Goal: Task Accomplishment & Management: Complete application form

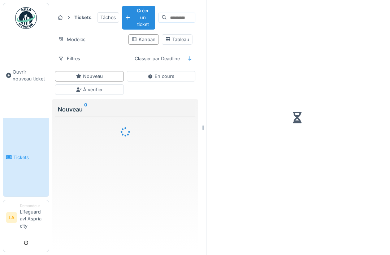
click at [19, 79] on span "Ouvrir nouveau ticket" at bounding box center [29, 76] width 33 height 14
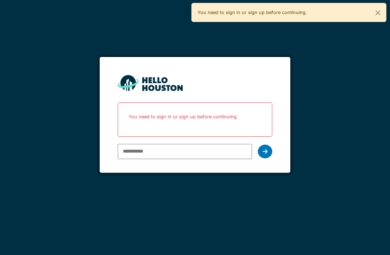
click at [199, 144] on input "email" at bounding box center [185, 151] width 134 height 15
click at [187, 151] on input "email" at bounding box center [185, 151] width 134 height 15
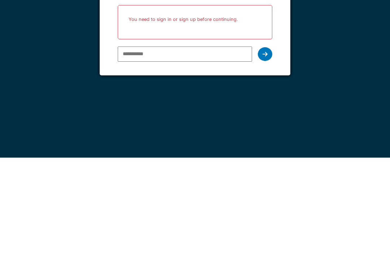
click at [181, 144] on input "email" at bounding box center [185, 151] width 134 height 15
type input "**********"
click at [263, 149] on icon at bounding box center [264, 152] width 5 height 6
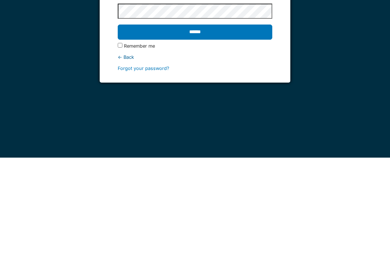
scroll to position [23, 0]
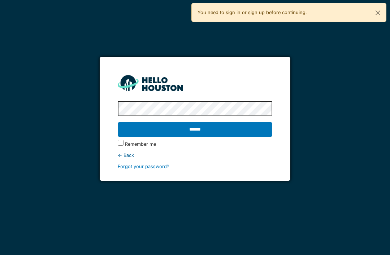
click at [194, 122] on input "******" at bounding box center [195, 129] width 154 height 15
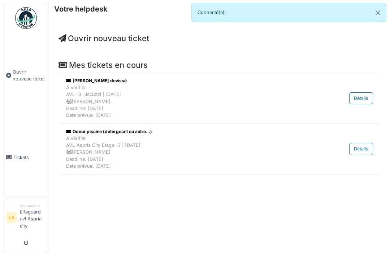
click at [26, 79] on span "Ouvrir nouveau ticket" at bounding box center [29, 76] width 33 height 14
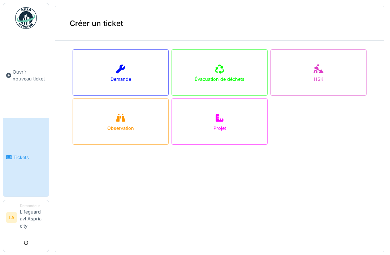
click at [130, 66] on div "Demande" at bounding box center [121, 72] width 96 height 46
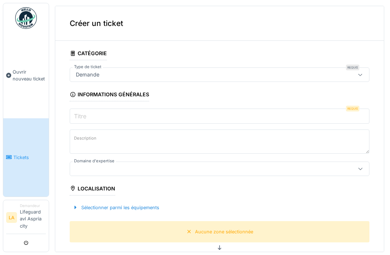
click at [155, 111] on input "Titre" at bounding box center [219, 116] width 299 height 15
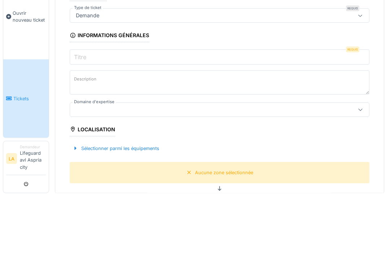
type input "*"
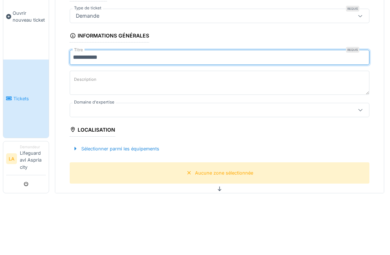
type input "**********"
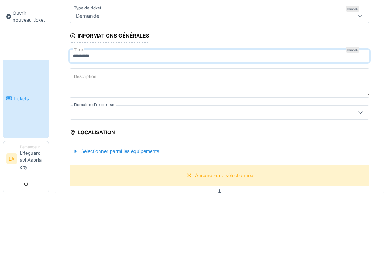
click at [263, 127] on textarea "Description" at bounding box center [219, 142] width 299 height 30
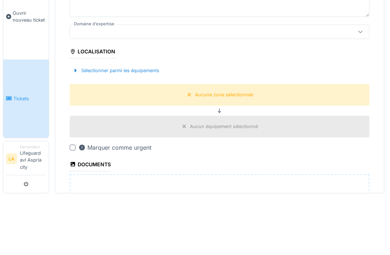
scroll to position [73, 0]
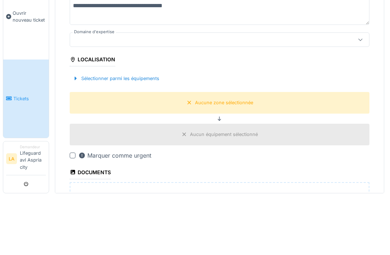
type textarea "**********"
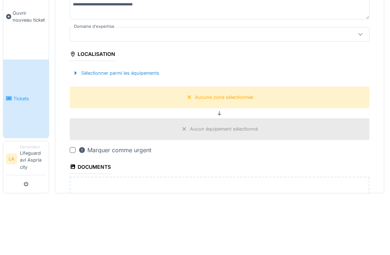
click at [361, 40] on fieldset "**********" at bounding box center [219, 175] width 299 height 402
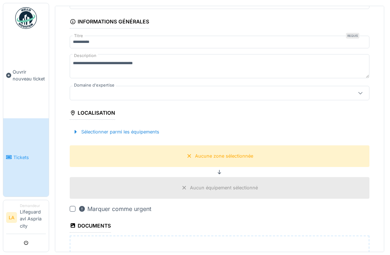
click at [361, 91] on icon at bounding box center [360, 93] width 6 height 5
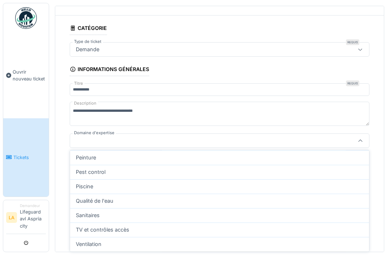
scroll to position [197, 0]
click at [173, 183] on div "Piscine" at bounding box center [219, 187] width 287 height 8
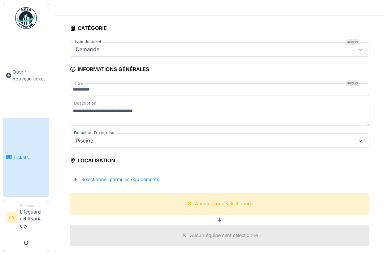
type input "****"
click at [79, 175] on div "Sélectionner parmi les équipements" at bounding box center [116, 180] width 92 height 10
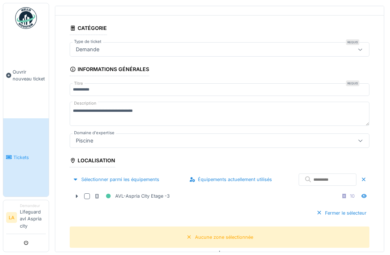
click at [80, 193] on div at bounding box center [77, 197] width 12 height 8
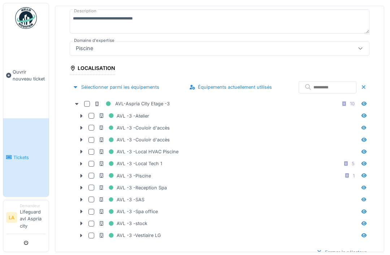
scroll to position [118, 0]
click at [82, 172] on div at bounding box center [81, 176] width 12 height 8
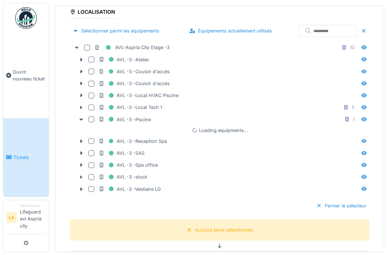
scroll to position [185, 0]
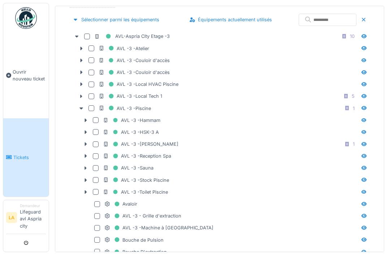
click at [85, 142] on icon at bounding box center [86, 144] width 2 height 4
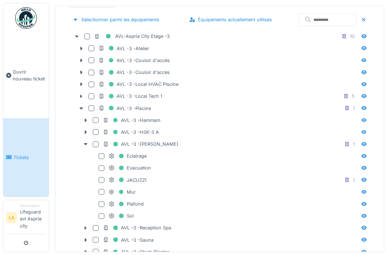
click at [103, 177] on div at bounding box center [101, 180] width 6 height 6
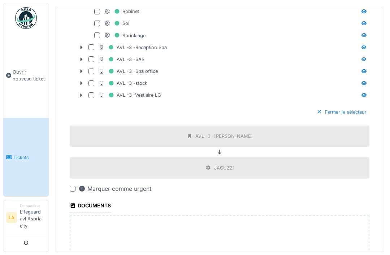
scroll to position [642, 0]
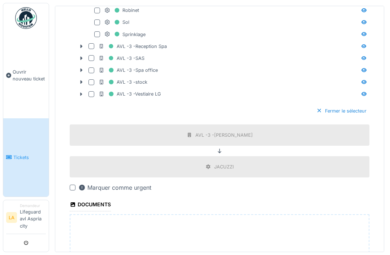
click at [72, 185] on div at bounding box center [73, 188] width 6 height 6
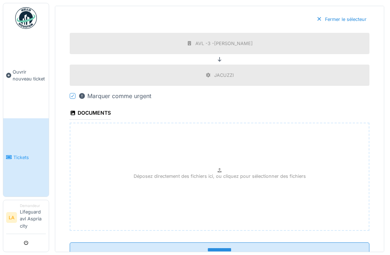
scroll to position [733, 0]
click at [238, 243] on input "**********" at bounding box center [219, 250] width 299 height 15
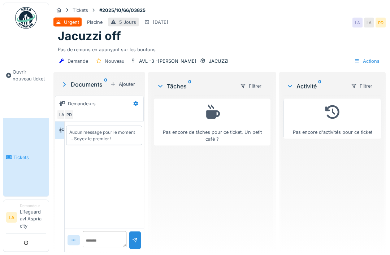
scroll to position [23, 0]
click at [28, 232] on li "Demandeur Lifeguard avl Aspria city" at bounding box center [33, 217] width 26 height 29
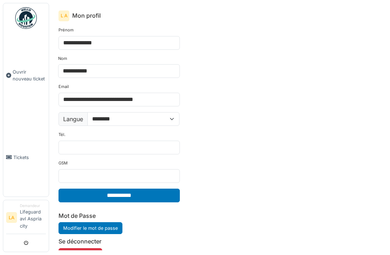
scroll to position [18, 0]
click at [15, 166] on link "Tickets" at bounding box center [25, 157] width 45 height 78
click at [13, 161] on span "Tickets" at bounding box center [29, 157] width 32 height 7
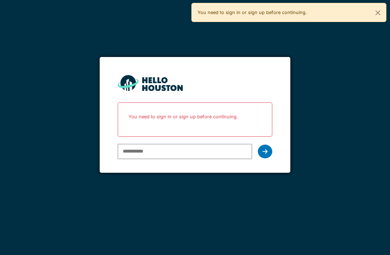
click at [182, 155] on input "email" at bounding box center [185, 151] width 134 height 15
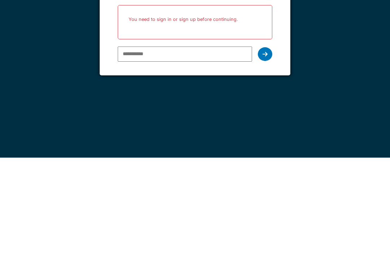
click at [186, 144] on input "email" at bounding box center [185, 151] width 134 height 15
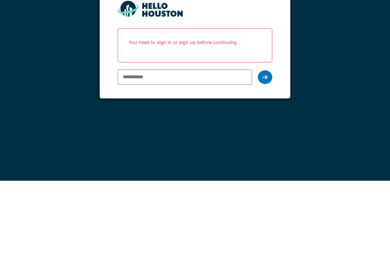
click at [199, 144] on input "email" at bounding box center [185, 151] width 134 height 15
paste input "**********"
type input "**********"
click at [266, 149] on icon at bounding box center [264, 152] width 5 height 6
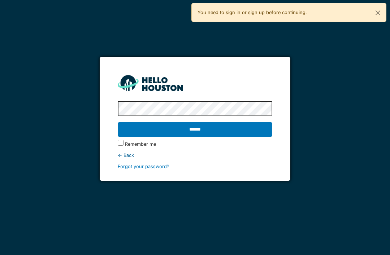
click at [149, 141] on label "Remember me" at bounding box center [140, 144] width 31 height 7
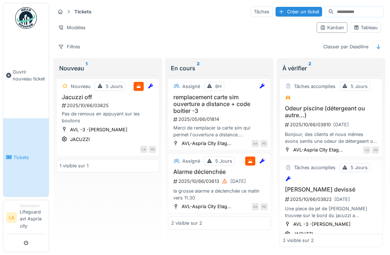
click at [122, 109] on div "Jacuzzi off 2025/10/66/03825 Pas de remous en appuyant sur les boutons" at bounding box center [108, 109] width 96 height 31
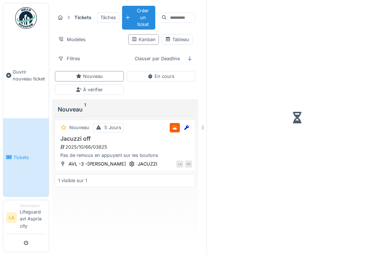
click at [131, 145] on div "2025/10/66/03825" at bounding box center [126, 147] width 132 height 7
click at [102, 89] on div "À vérifier" at bounding box center [89, 89] width 27 height 7
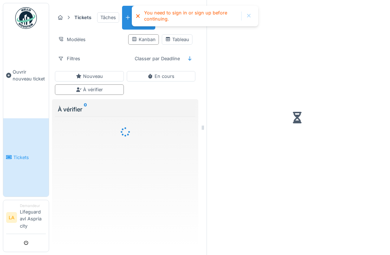
click at [111, 75] on div "Nouveau" at bounding box center [89, 76] width 69 height 10
click at [252, 16] on div at bounding box center [249, 16] width 12 height 9
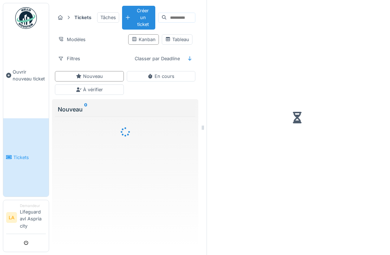
click at [19, 79] on span "Ouvrir nouveau ticket" at bounding box center [29, 76] width 33 height 14
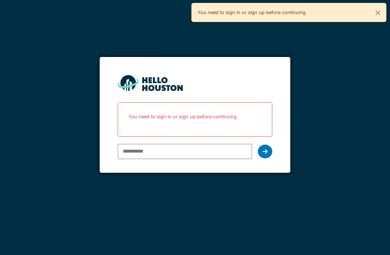
click at [201, 148] on input "email" at bounding box center [185, 151] width 134 height 15
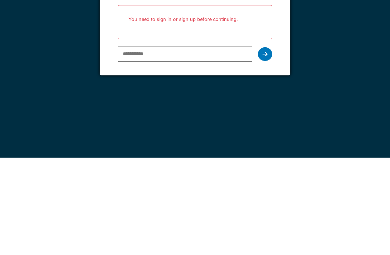
click at [183, 144] on input "email" at bounding box center [185, 151] width 134 height 15
type input "**********"
click at [266, 149] on icon at bounding box center [264, 152] width 5 height 6
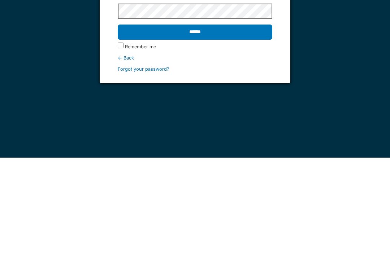
scroll to position [23, 0]
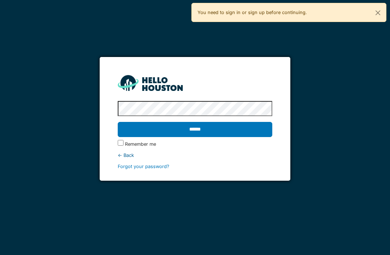
click at [153, 141] on label "Remember me" at bounding box center [140, 144] width 31 height 7
click at [389, 117] on html "**********" at bounding box center [195, 127] width 390 height 255
click at [238, 122] on input "******" at bounding box center [195, 129] width 154 height 15
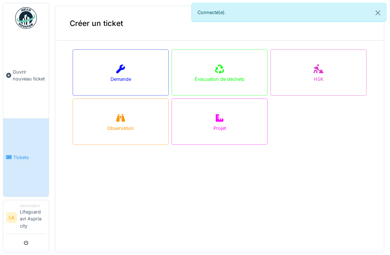
click at [30, 161] on span "Tickets" at bounding box center [29, 157] width 32 height 7
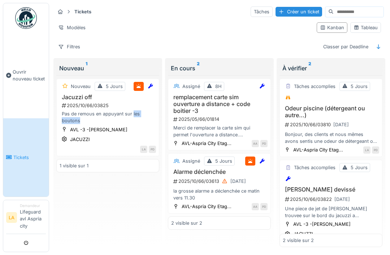
click at [130, 207] on div "Nouveau 5 Jours Jacuzzi off 2025/10/66/03825 Pas de remous en appuyant sur les …" at bounding box center [107, 161] width 103 height 172
click at [75, 102] on div "2025/10/66/03825" at bounding box center [108, 105] width 95 height 7
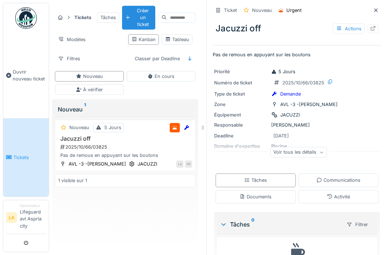
click at [345, 26] on div "Actions" at bounding box center [349, 28] width 32 height 10
click at [346, 26] on div "Actions" at bounding box center [349, 28] width 32 height 10
click at [376, 100] on div "Priorité 5 Jours Numéro de ticket 2025/10/66/03825 Type de ticket Demande Zone …" at bounding box center [296, 114] width 168 height 101
